Goal: Navigation & Orientation: Find specific page/section

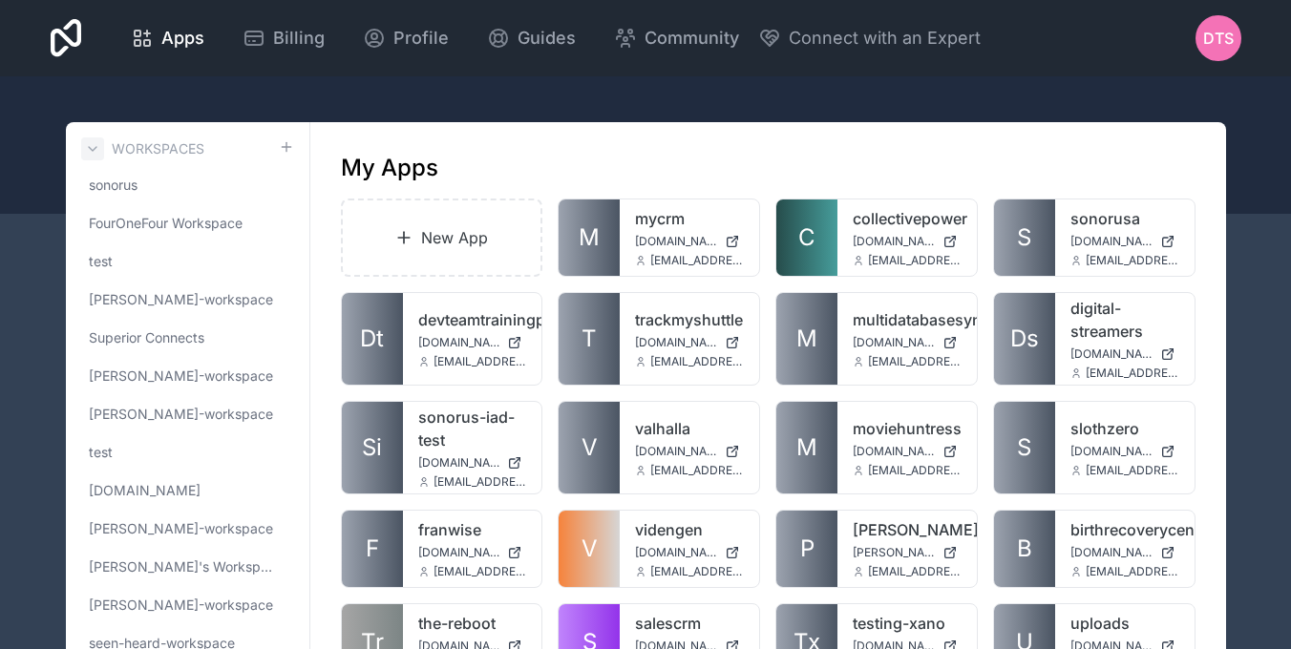
click at [95, 146] on icon at bounding box center [92, 148] width 15 height 15
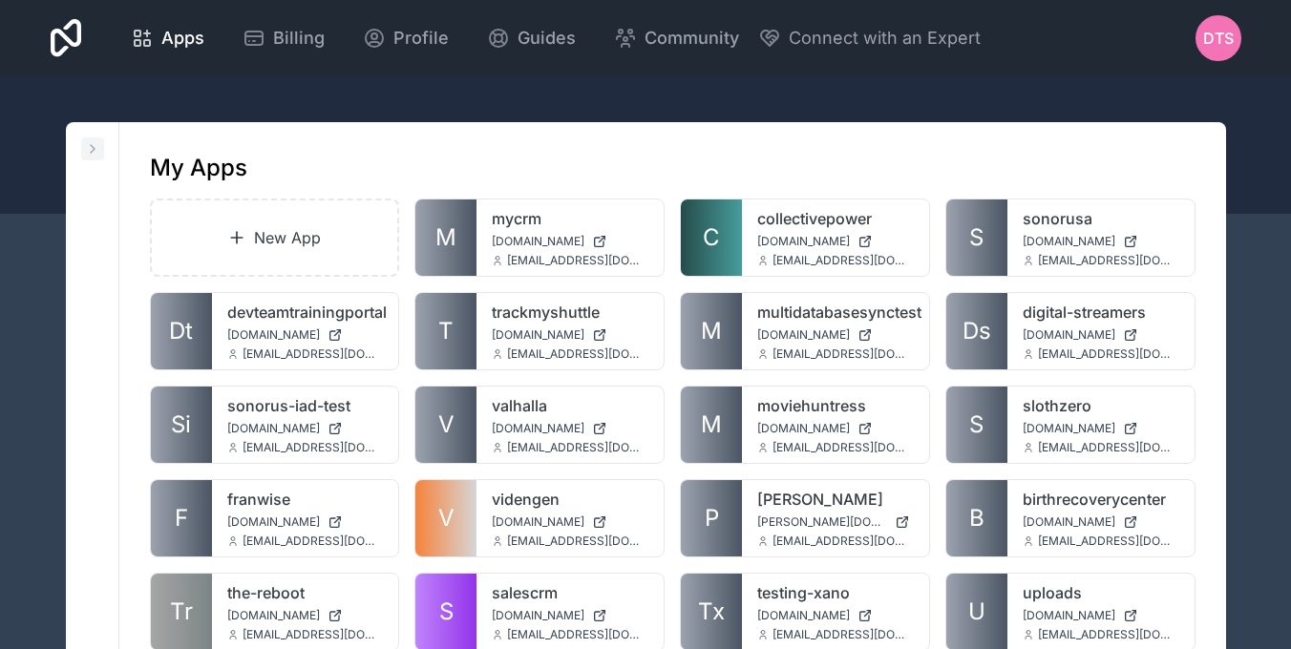
click at [95, 146] on icon at bounding box center [92, 148] width 15 height 15
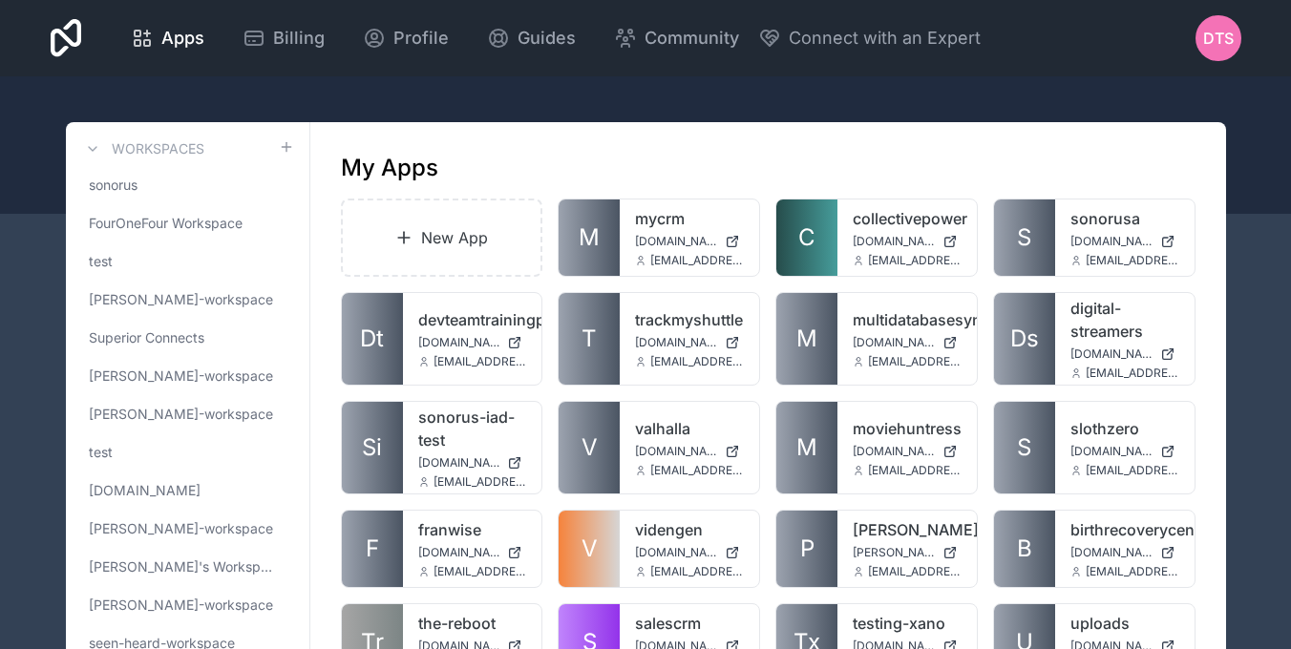
click at [173, 153] on h3 "Workspaces" at bounding box center [158, 148] width 93 height 19
click at [151, 178] on link "sonorus" at bounding box center [187, 185] width 213 height 34
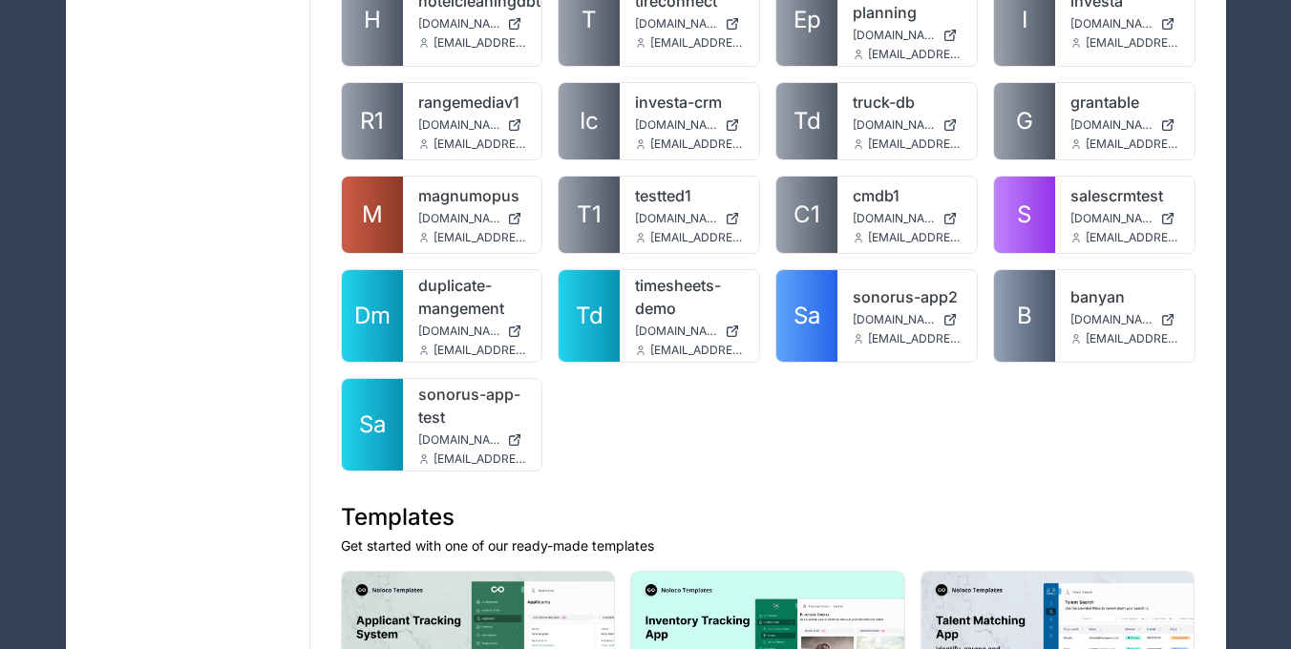
scroll to position [1976, 0]
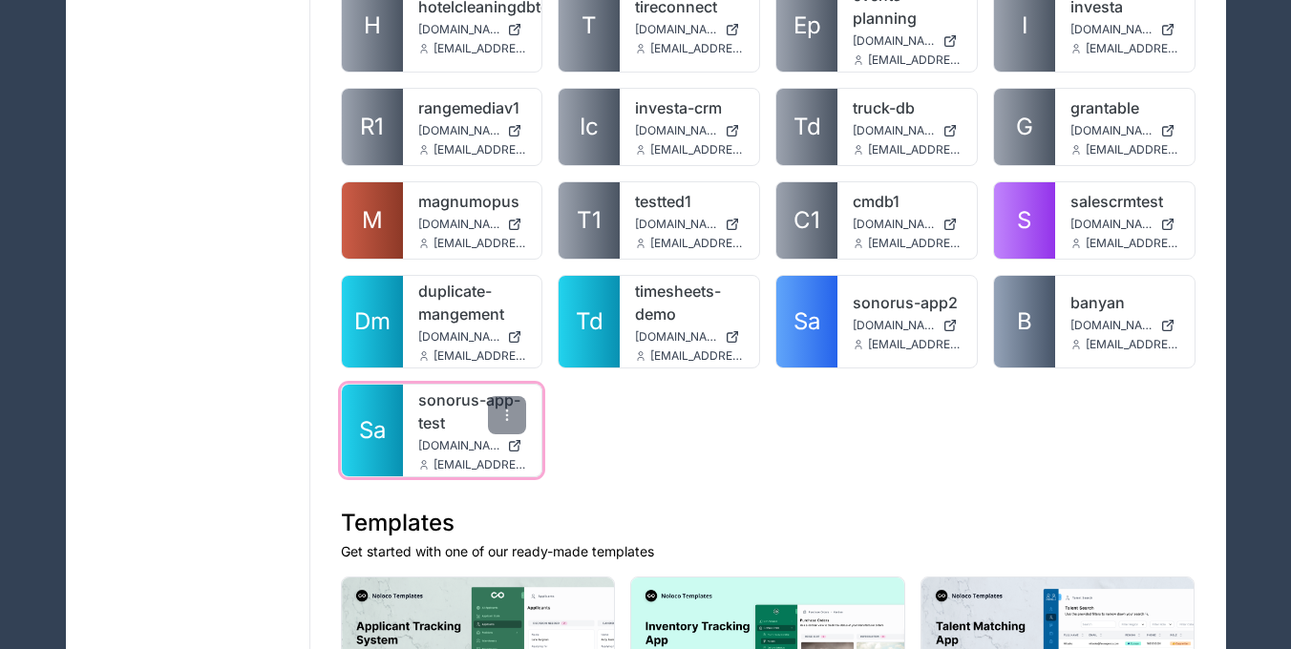
click at [384, 415] on span "Sa" at bounding box center [372, 430] width 27 height 31
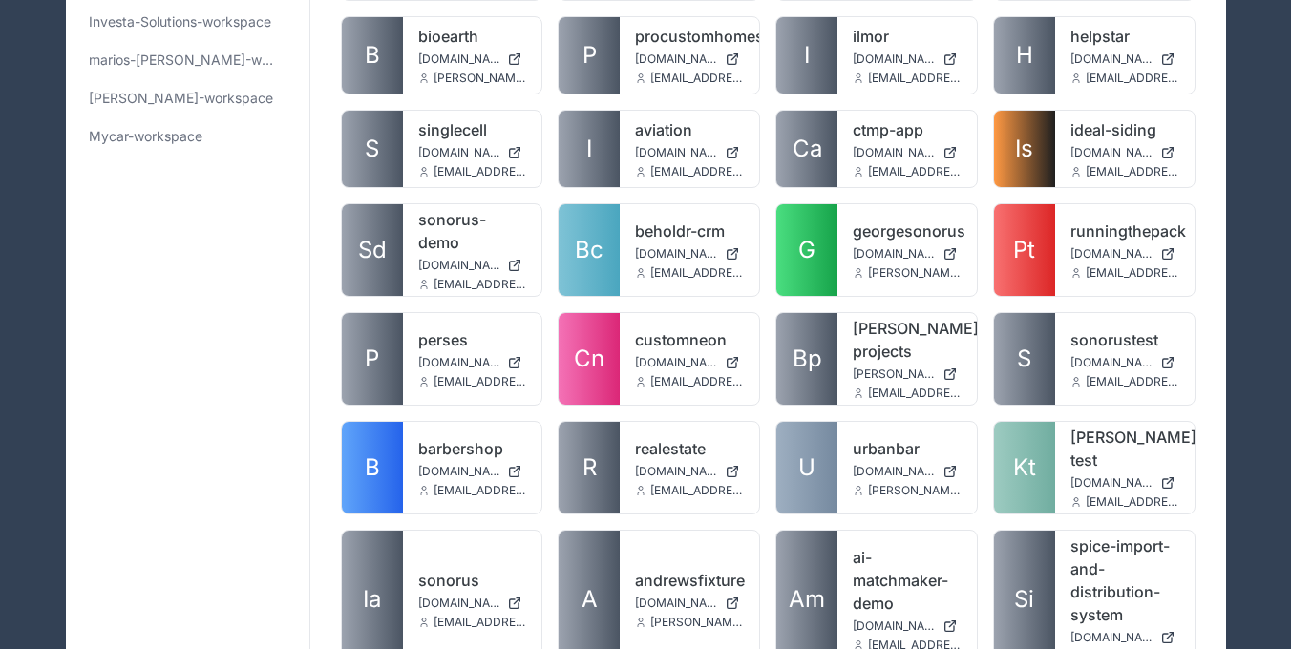
scroll to position [814, 0]
